Goal: Task Accomplishment & Management: Use online tool/utility

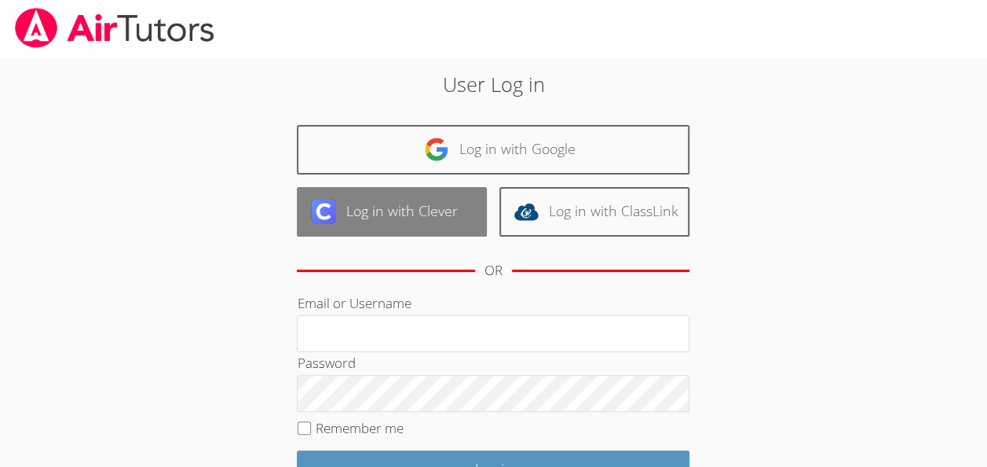
click at [404, 217] on link "Log in with Clever" at bounding box center [392, 211] width 190 height 49
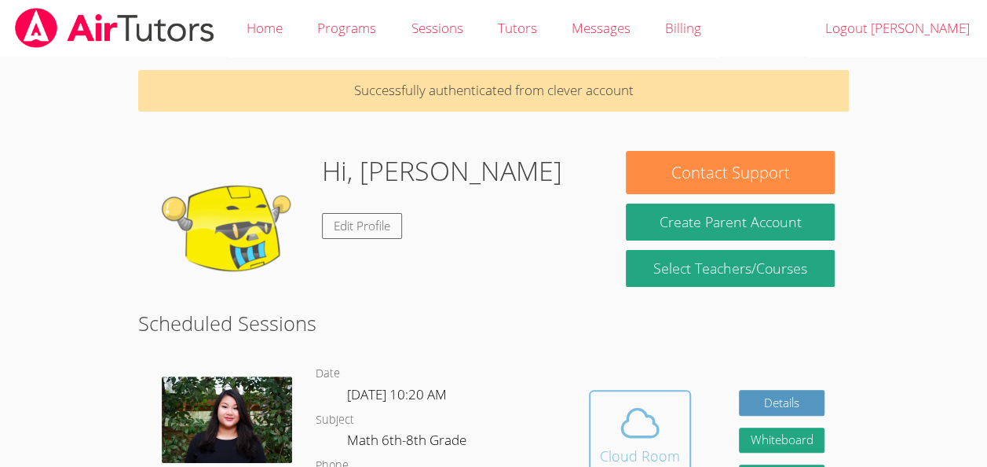
click at [619, 416] on icon at bounding box center [640, 423] width 44 height 44
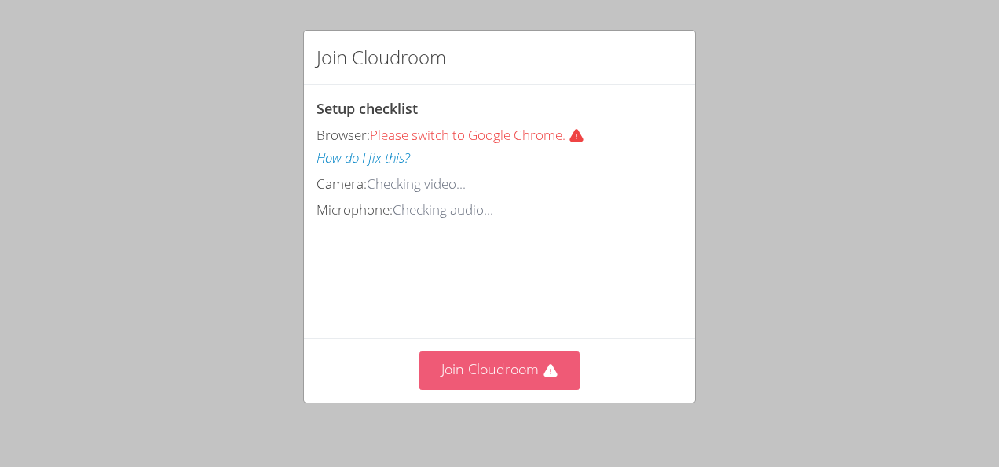
click at [487, 369] on button "Join Cloudroom" at bounding box center [499, 370] width 161 height 38
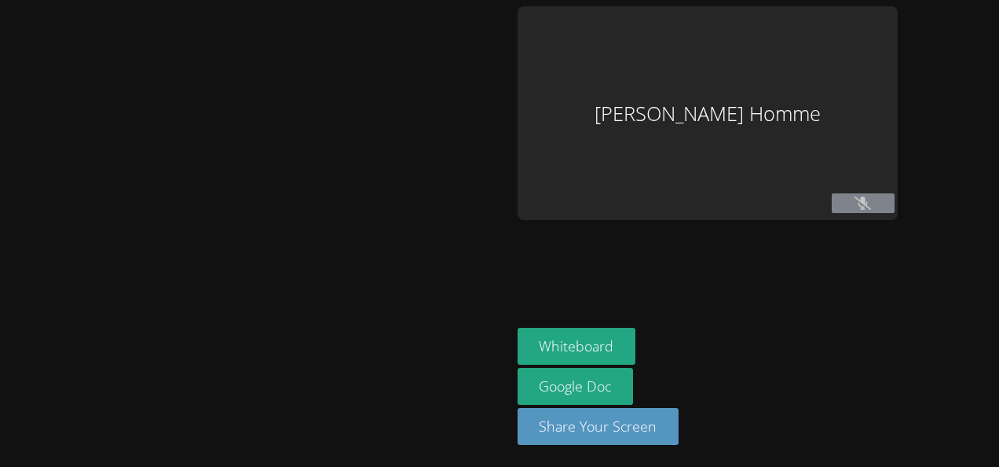
click at [487, 369] on div at bounding box center [255, 233] width 499 height 454
click at [871, 206] on icon at bounding box center [863, 202] width 16 height 13
click at [871, 204] on icon at bounding box center [863, 202] width 16 height 13
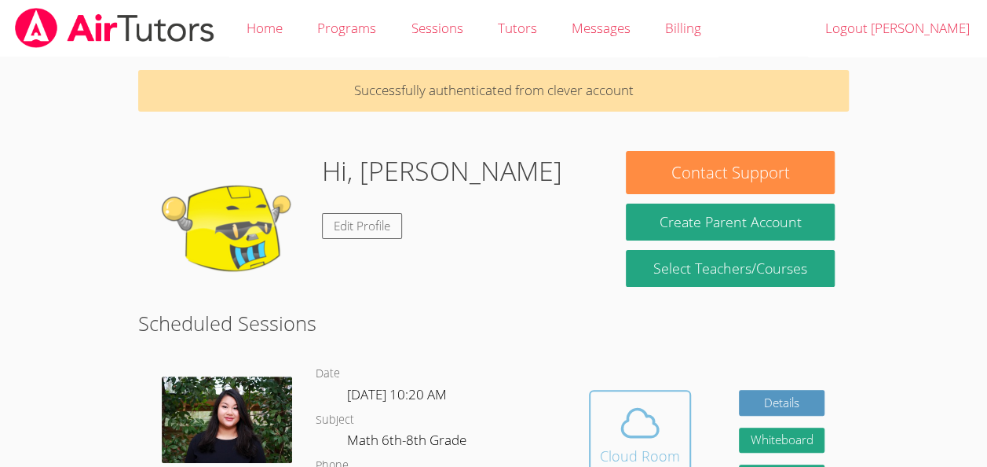
click at [642, 423] on icon at bounding box center [640, 423] width 44 height 44
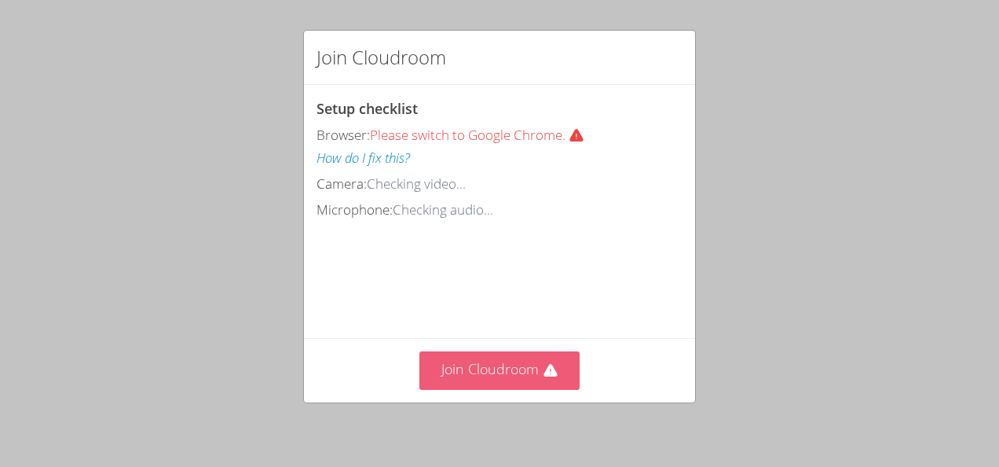
click at [535, 372] on button "Join Cloudroom" at bounding box center [499, 370] width 161 height 38
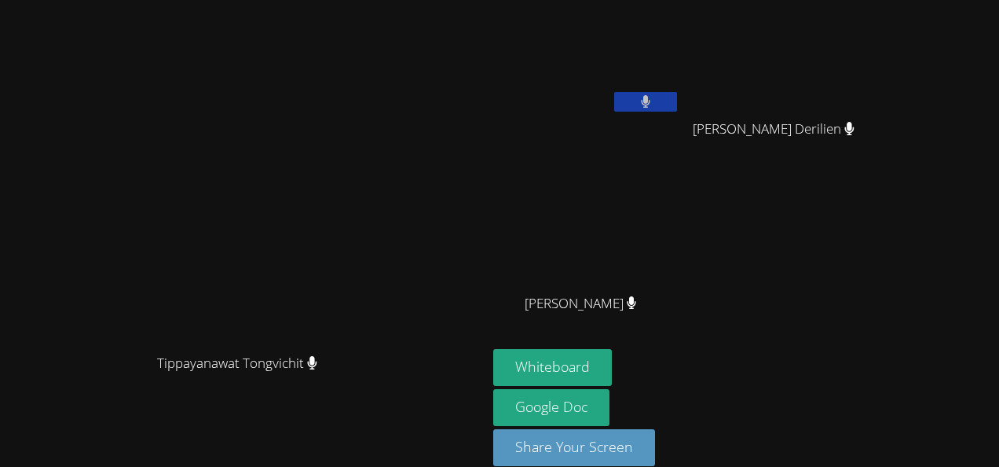
click at [361, 346] on video at bounding box center [244, 212] width 236 height 267
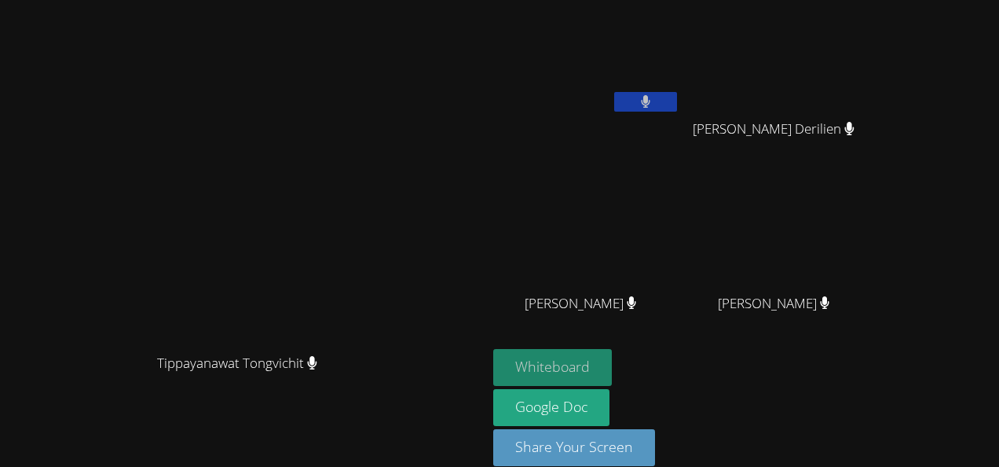
click at [612, 356] on button "Whiteboard" at bounding box center [552, 367] width 119 height 37
click at [612, 361] on button "Whiteboard" at bounding box center [552, 367] width 119 height 37
click at [612, 365] on button "Whiteboard" at bounding box center [552, 367] width 119 height 37
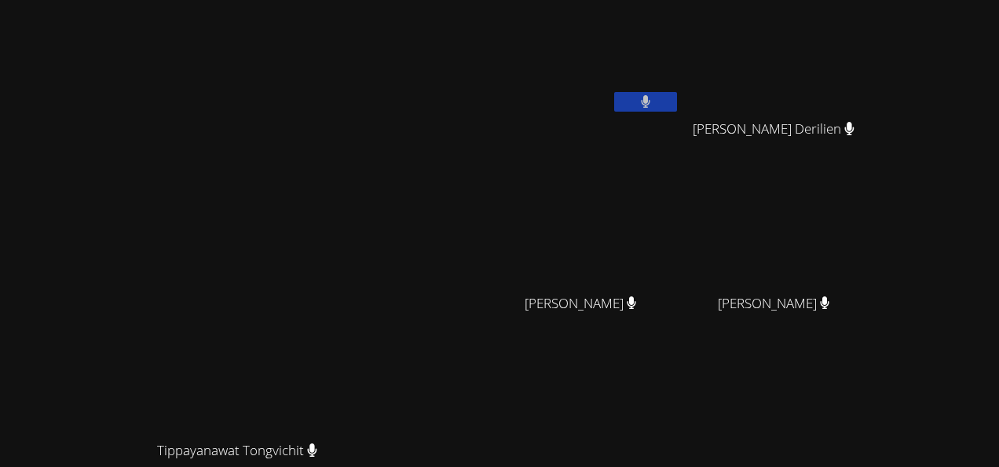
click at [680, 90] on video at bounding box center [586, 58] width 187 height 105
click at [680, 91] on video at bounding box center [586, 58] width 187 height 105
click at [677, 104] on button at bounding box center [645, 102] width 63 height 20
click at [680, 90] on video at bounding box center [586, 58] width 187 height 105
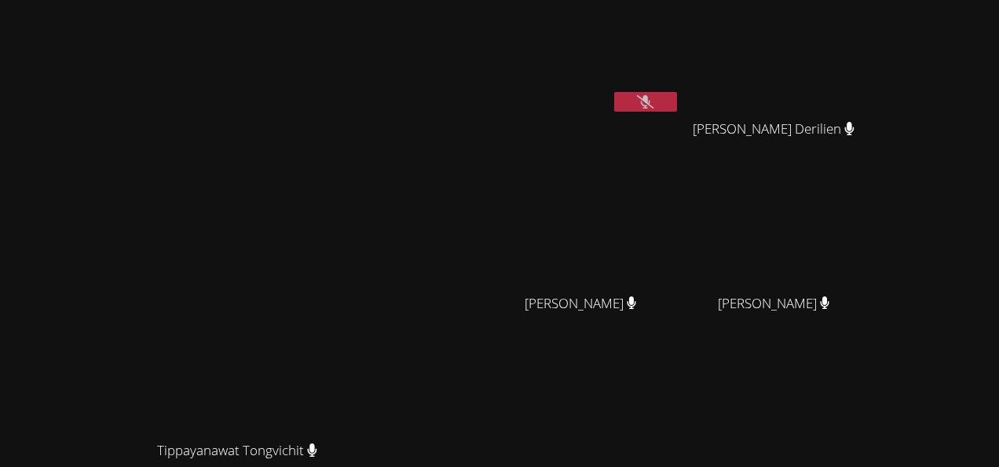
click at [677, 99] on button at bounding box center [645, 102] width 63 height 20
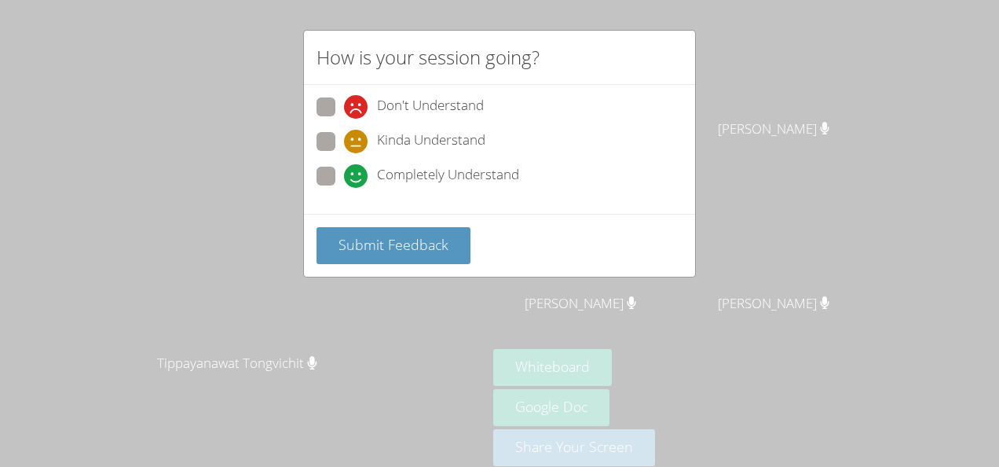
click at [344, 188] on span at bounding box center [344, 188] width 0 height 0
click at [344, 179] on input "Completely Understand" at bounding box center [350, 173] width 13 height 13
radio input "true"
click at [396, 264] on div "Submit Feedback" at bounding box center [499, 245] width 391 height 63
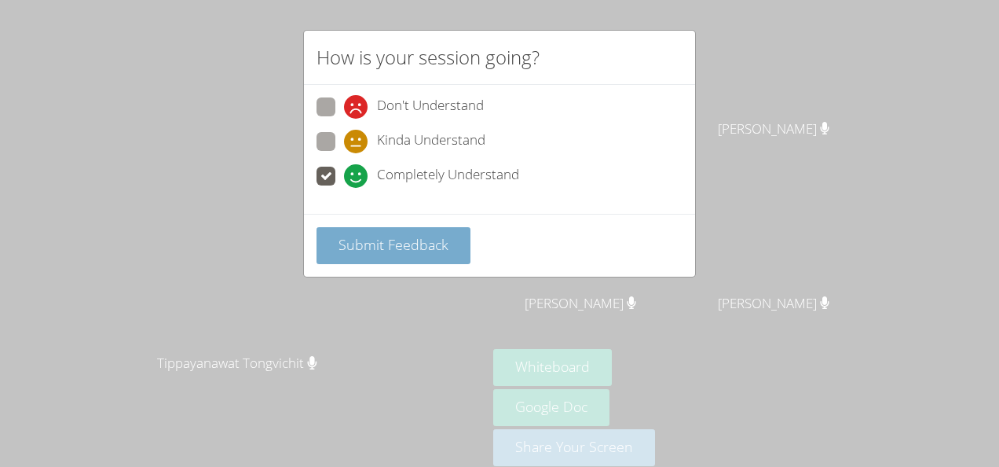
click at [409, 246] on span "Submit Feedback" at bounding box center [394, 244] width 110 height 19
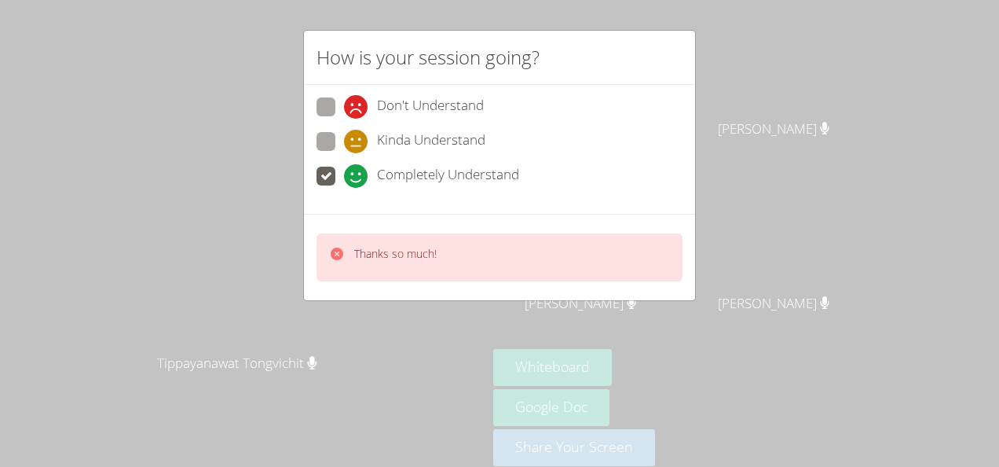
click at [757, 82] on div "How is your session going? Don't Understand Kinda Understand Completely Underst…" at bounding box center [499, 233] width 999 height 467
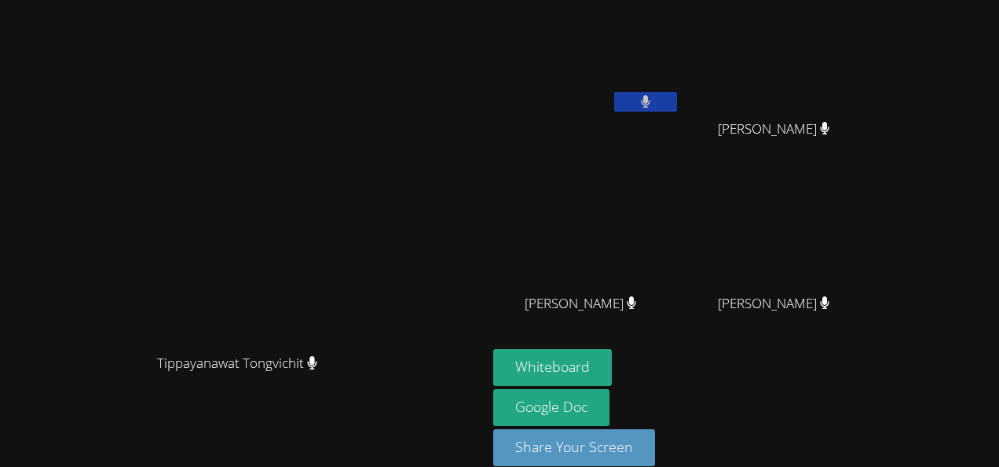
click at [677, 97] on button at bounding box center [645, 102] width 63 height 20
click at [653, 107] on icon at bounding box center [645, 101] width 16 height 13
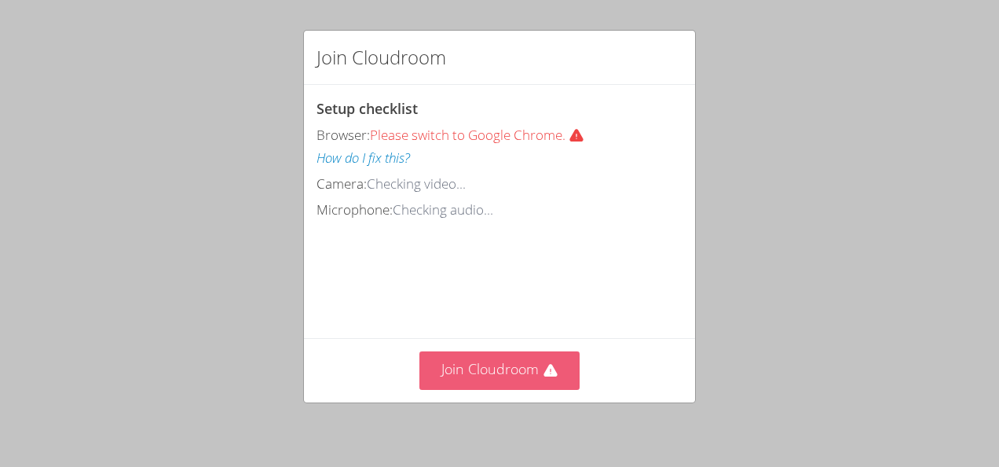
click at [547, 387] on button "Join Cloudroom" at bounding box center [499, 370] width 161 height 38
